Goal: Browse casually: Explore the website without a specific task or goal

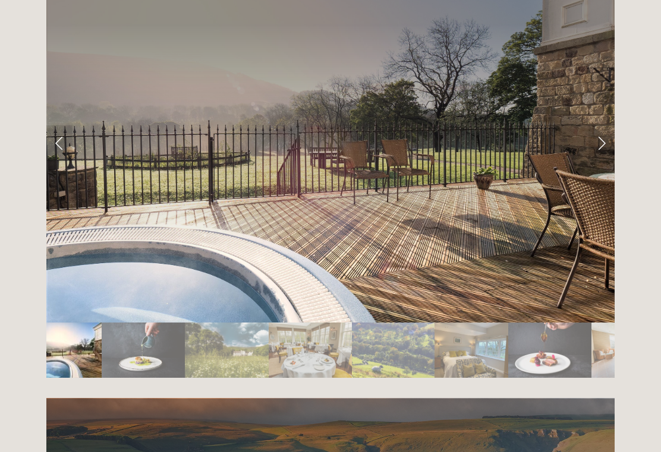
scroll to position [2037, 0]
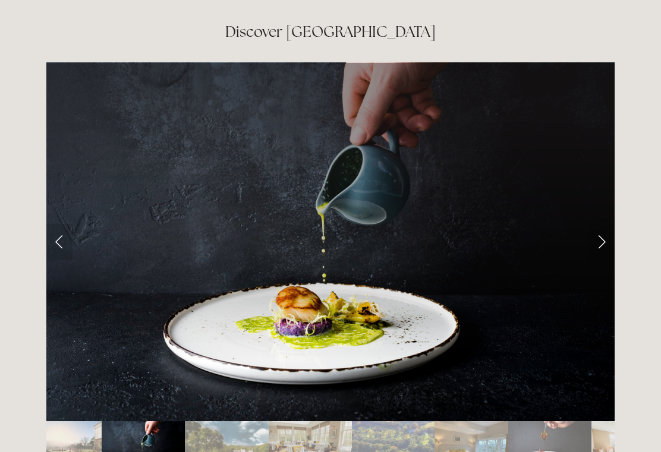
scroll to position [1938, 0]
click at [609, 224] on link "Next Slide" at bounding box center [601, 242] width 26 height 36
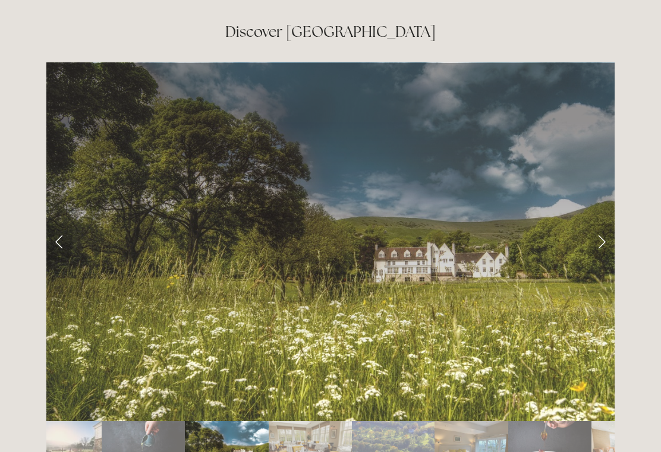
click at [608, 224] on link "Next Slide" at bounding box center [601, 242] width 26 height 36
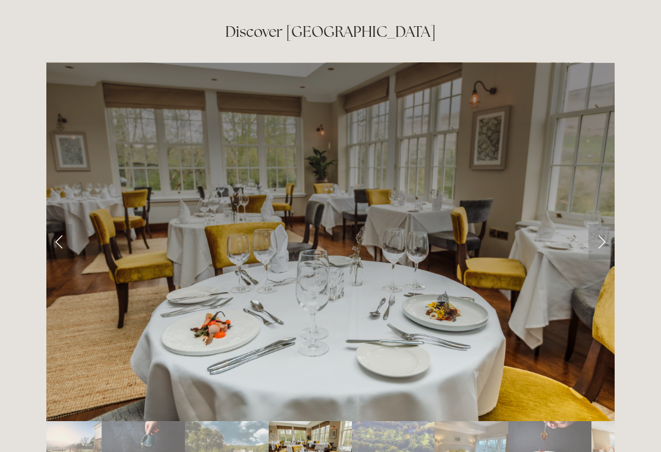
click at [614, 224] on link "Next Slide" at bounding box center [601, 242] width 26 height 36
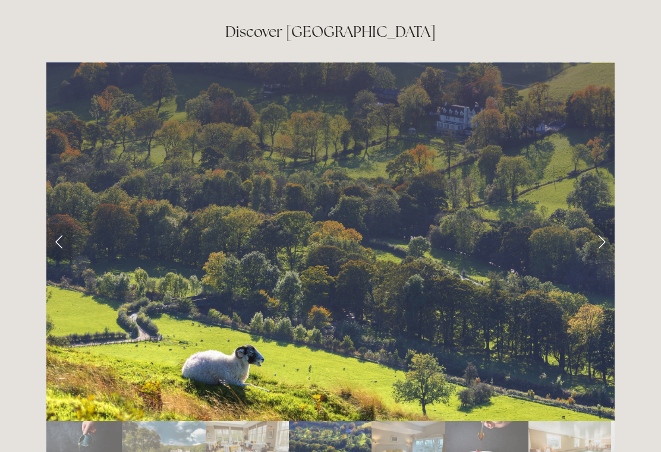
click at [603, 224] on link "Next Slide" at bounding box center [601, 242] width 26 height 36
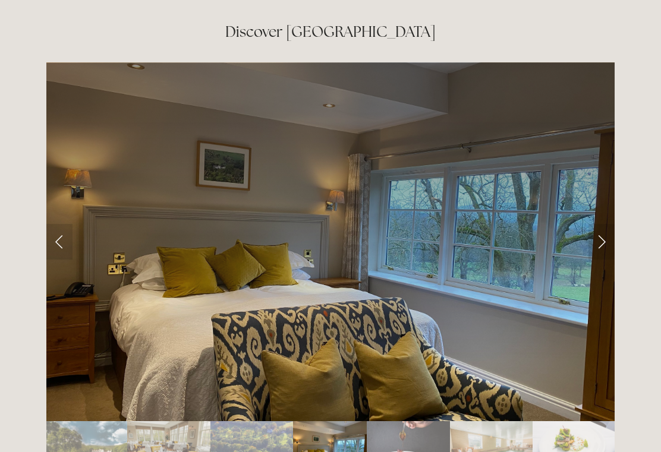
click at [608, 224] on link "Next Slide" at bounding box center [601, 242] width 26 height 36
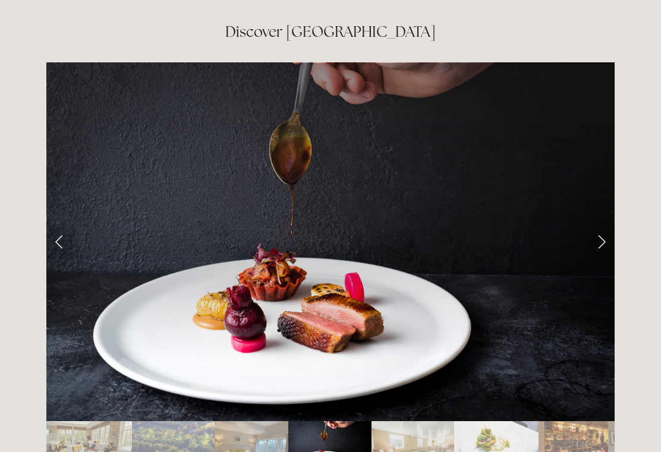
click at [604, 224] on link "Next Slide" at bounding box center [601, 242] width 26 height 36
click at [606, 224] on link "Next Slide" at bounding box center [601, 242] width 26 height 36
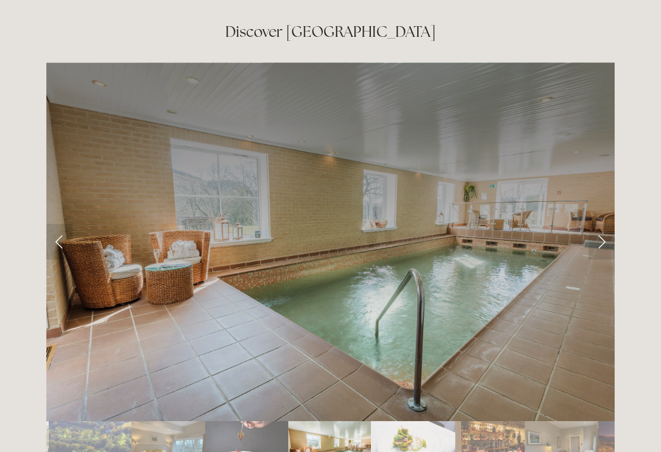
click at [612, 224] on link "Next Slide" at bounding box center [601, 242] width 26 height 36
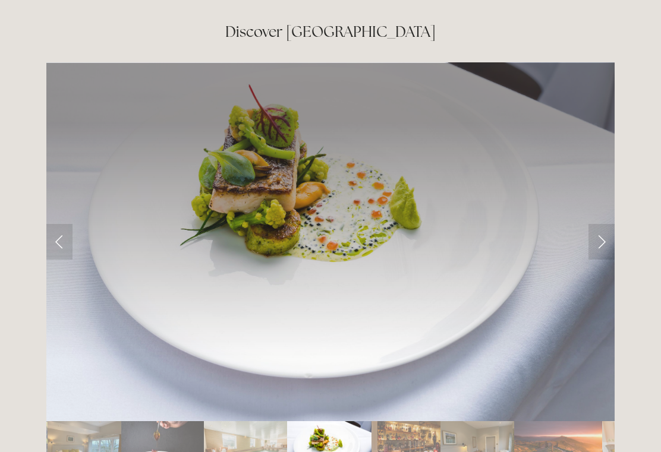
click at [608, 224] on link "Next Slide" at bounding box center [601, 242] width 26 height 36
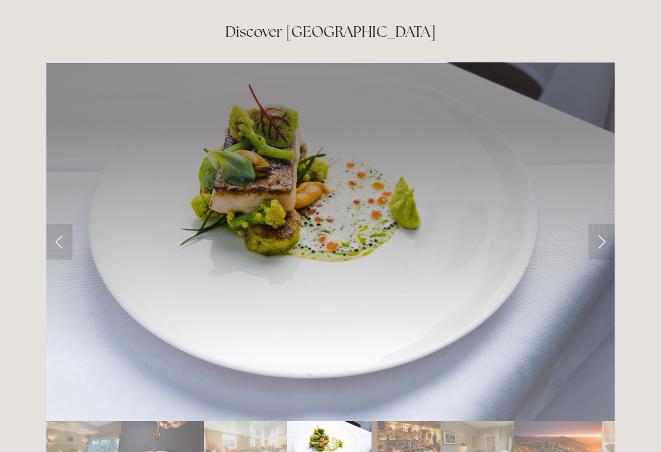
click at [607, 224] on link "Next Slide" at bounding box center [601, 242] width 26 height 36
click at [602, 224] on link "Next Slide" at bounding box center [601, 242] width 26 height 36
click at [601, 224] on link "Next Slide" at bounding box center [601, 242] width 26 height 36
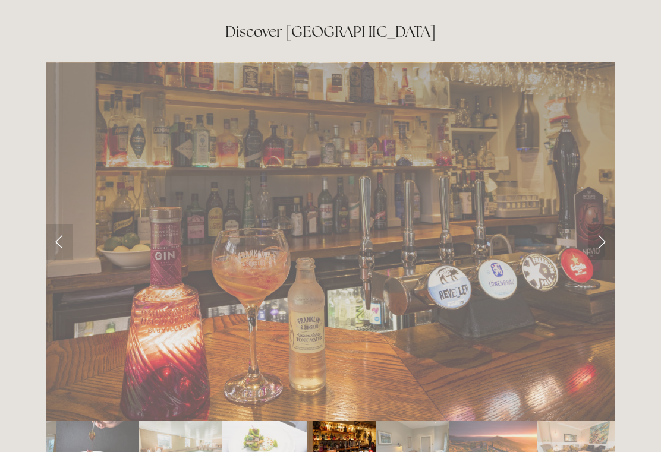
click at [600, 224] on link "Next Slide" at bounding box center [601, 242] width 26 height 36
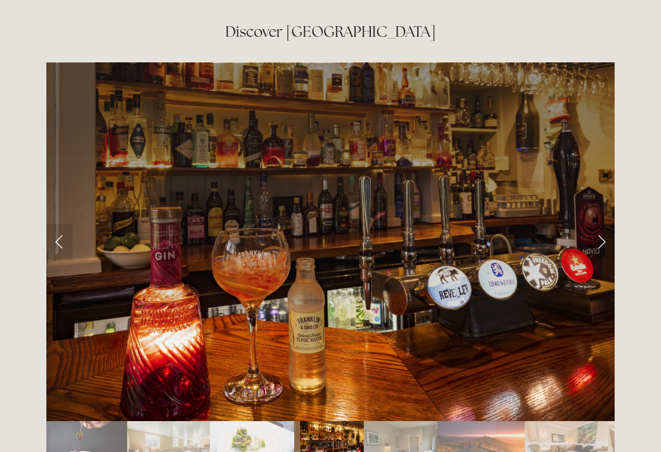
click at [614, 224] on link "Next Slide" at bounding box center [601, 242] width 26 height 36
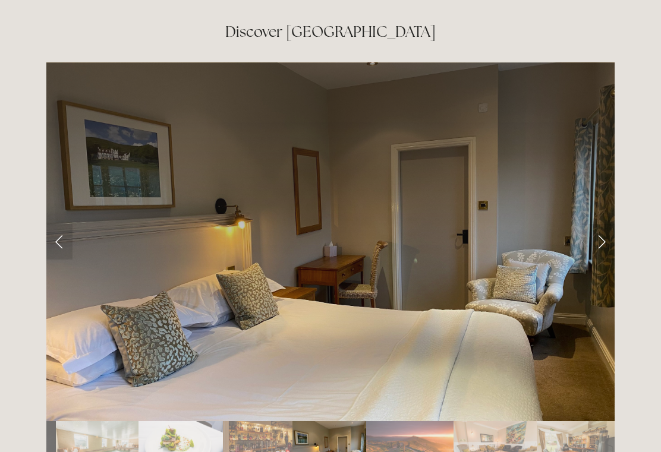
click at [598, 224] on link "Next Slide" at bounding box center [601, 242] width 26 height 36
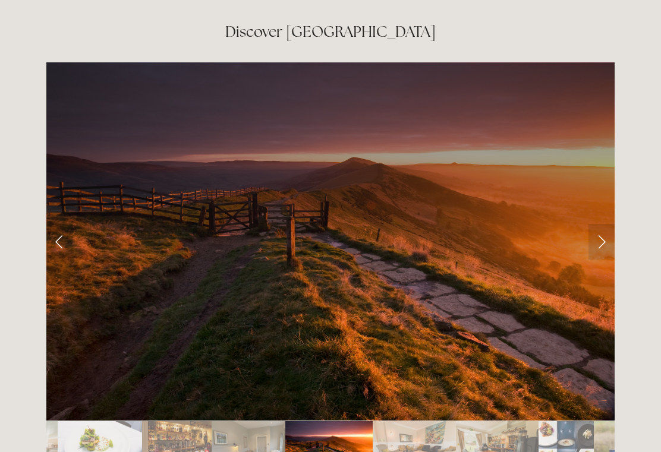
click at [602, 224] on link "Next Slide" at bounding box center [601, 242] width 26 height 36
click at [604, 224] on link "Next Slide" at bounding box center [601, 242] width 26 height 36
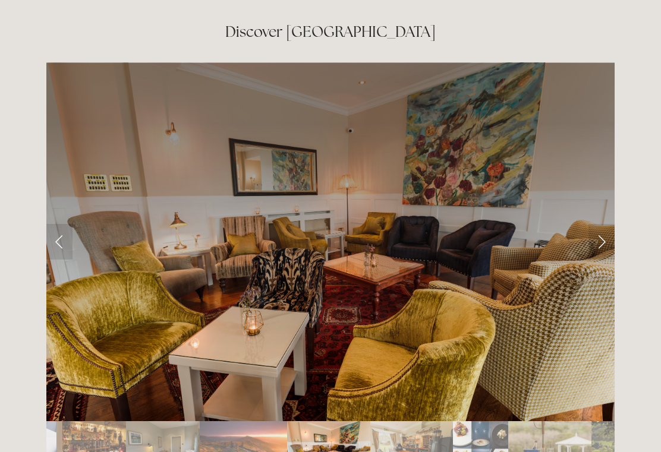
click at [608, 224] on link "Next Slide" at bounding box center [601, 242] width 26 height 36
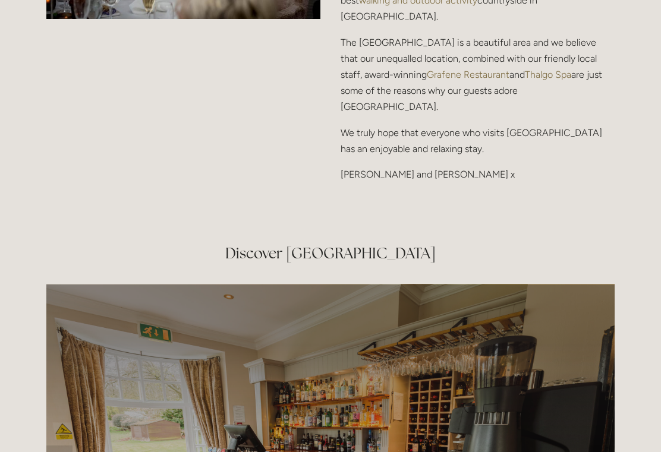
scroll to position [1871, 0]
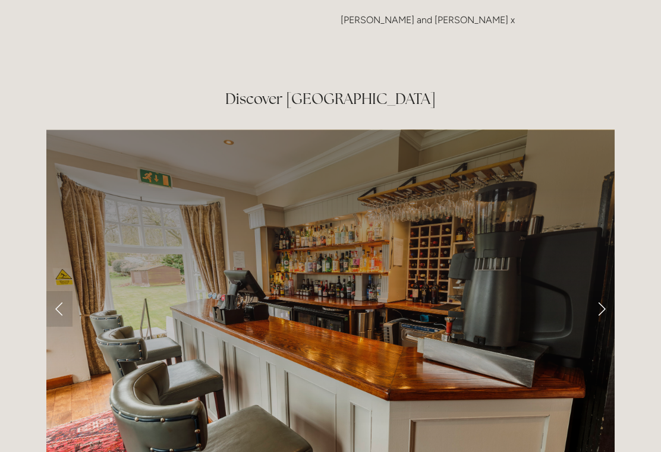
click at [604, 291] on link "Next Slide" at bounding box center [601, 309] width 26 height 36
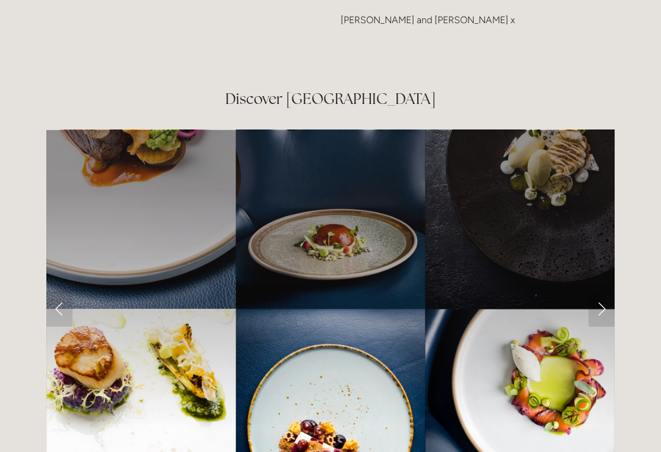
click at [610, 291] on link "Next Slide" at bounding box center [601, 309] width 26 height 36
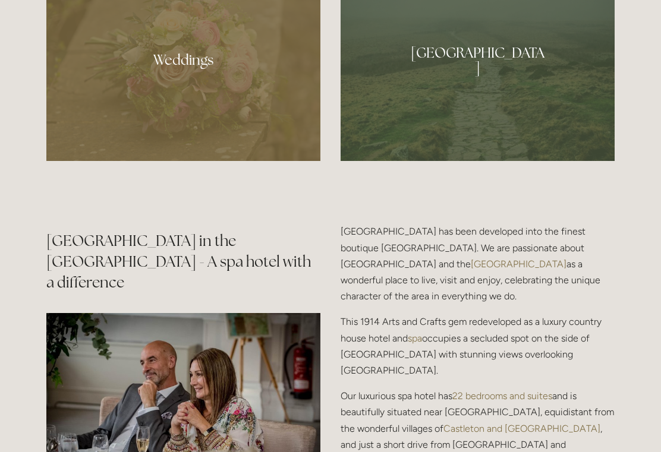
scroll to position [1228, 0]
